Goal: Check status

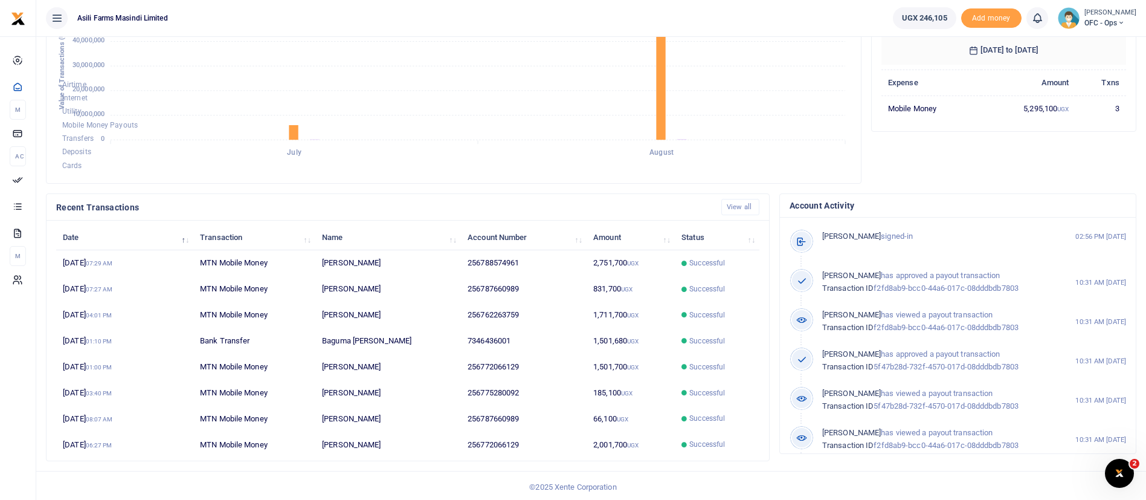
scroll to position [222, 0]
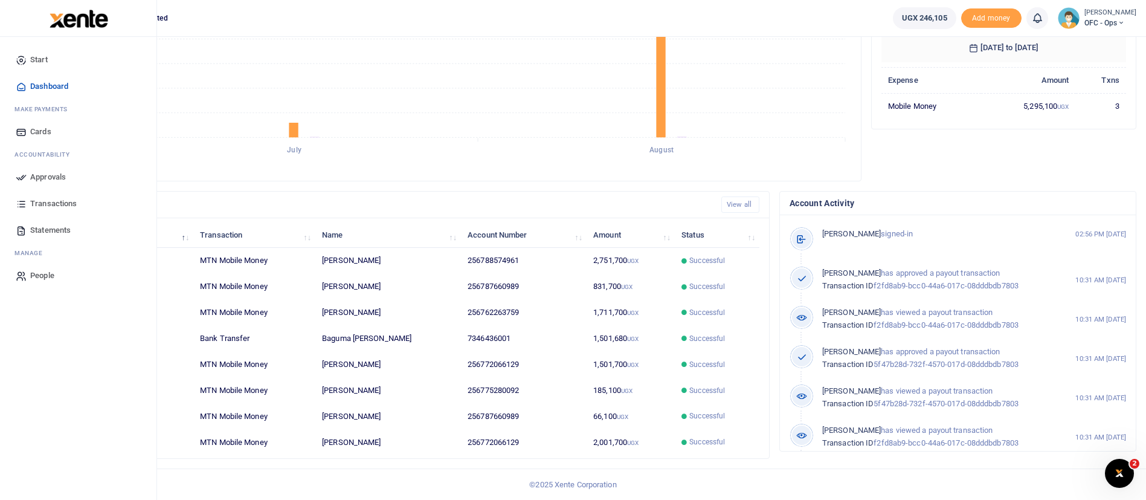
click at [48, 172] on span "Approvals" at bounding box center [48, 177] width 36 height 12
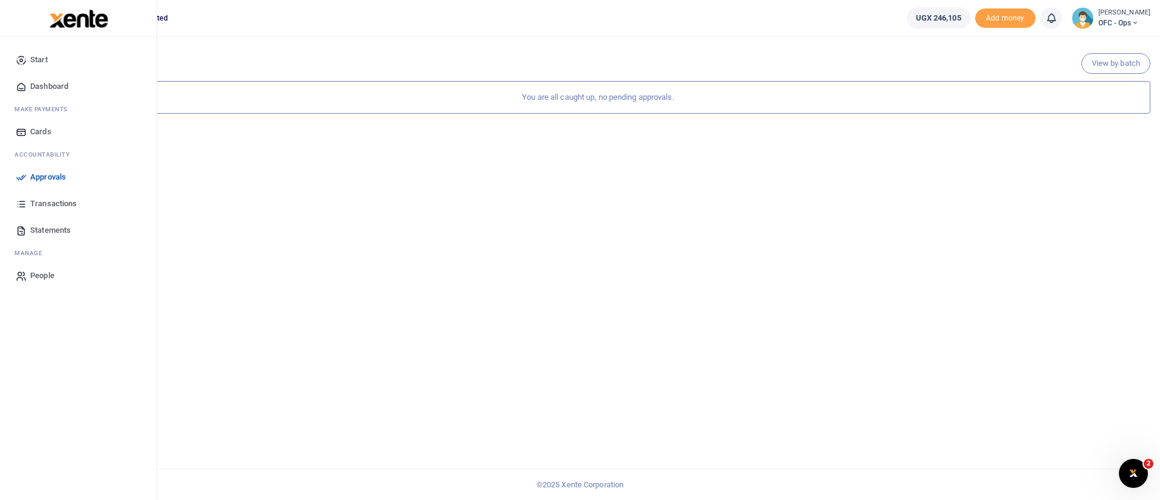
click at [60, 202] on span "Transactions" at bounding box center [53, 204] width 47 height 12
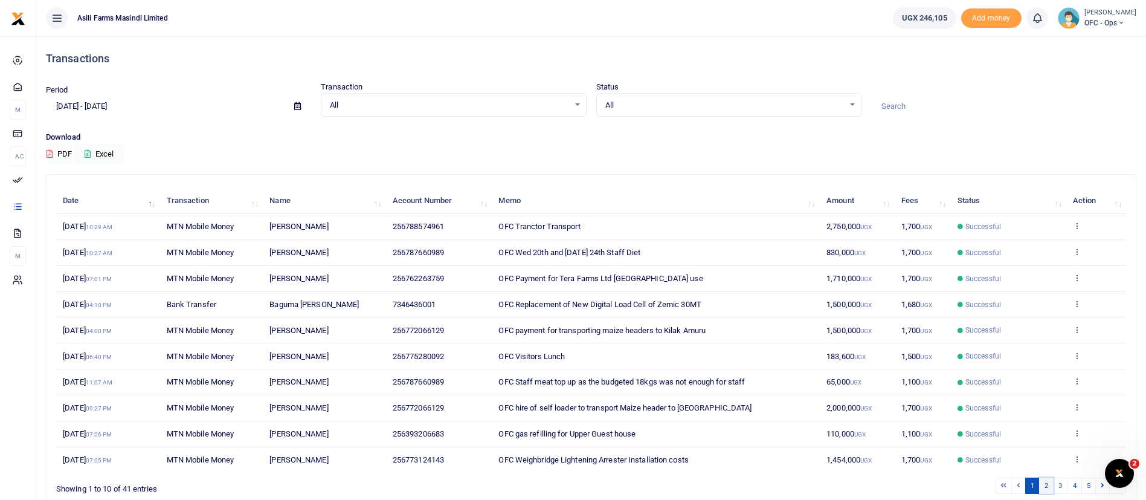
drag, startPoint x: 1146, startPoint y: 405, endPoint x: 1047, endPoint y: 481, distance: 124.9
click at [1047, 481] on link "2" at bounding box center [1046, 485] width 14 height 16
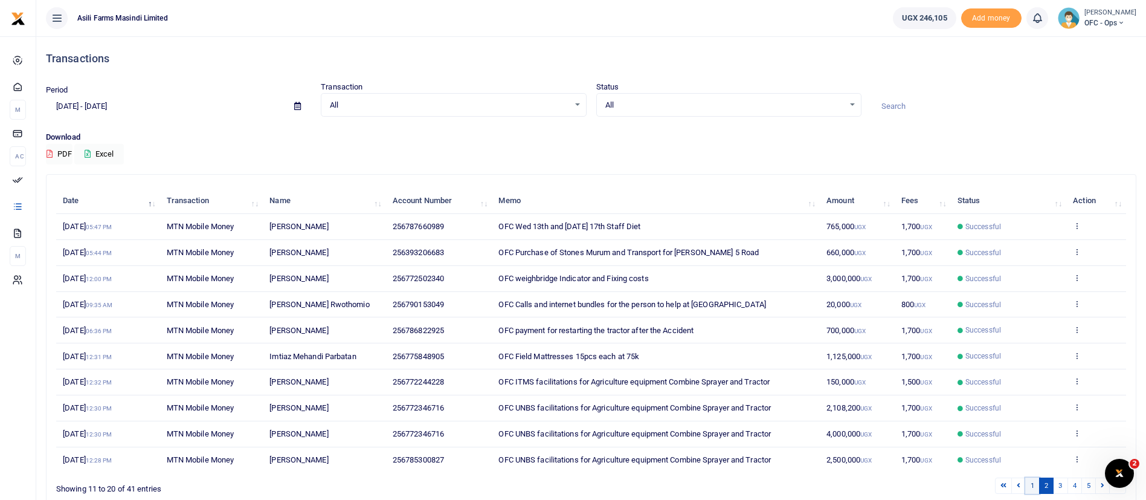
click at [1037, 485] on link "1" at bounding box center [1032, 485] width 14 height 16
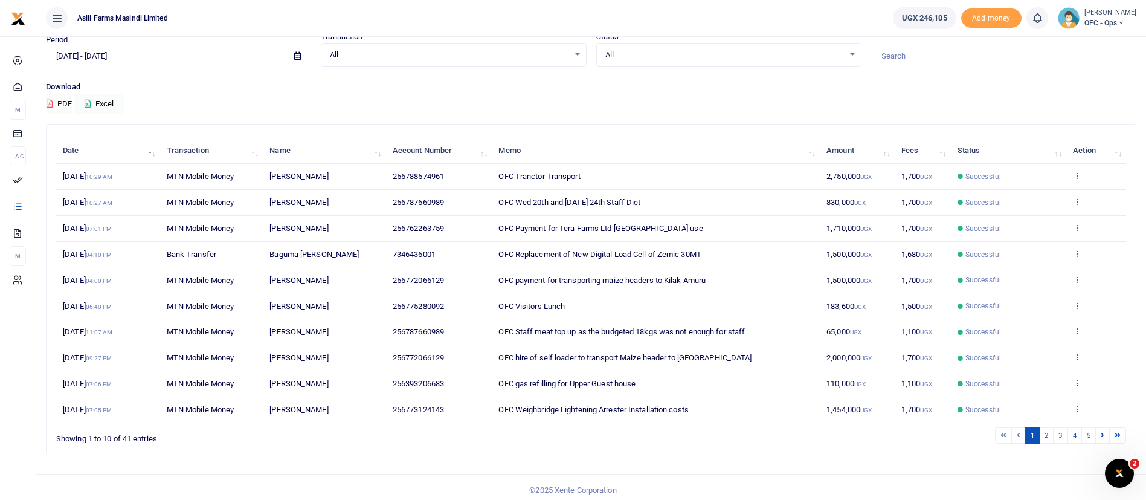
scroll to position [56, 0]
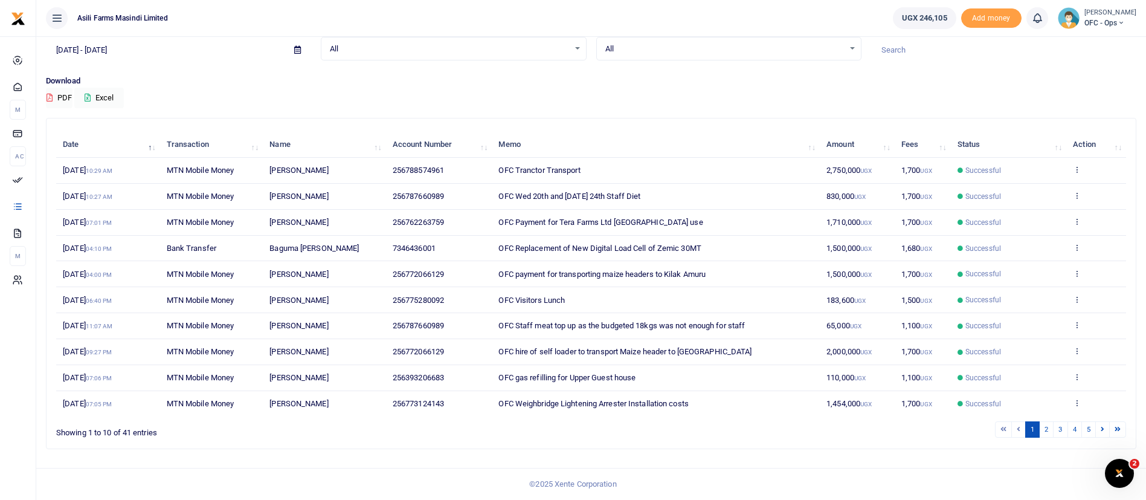
click at [1054, 179] on td "Successful" at bounding box center [1008, 171] width 115 height 26
